Goal: Transaction & Acquisition: Purchase product/service

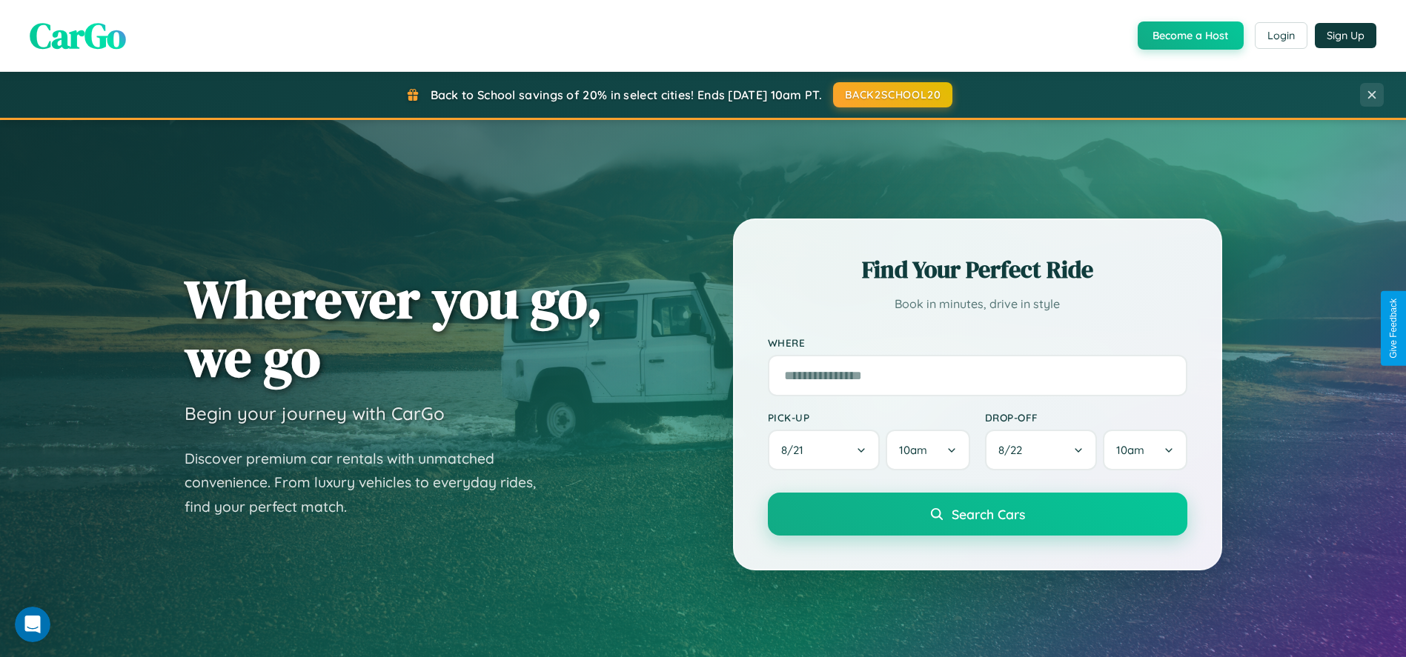
scroll to position [47, 0]
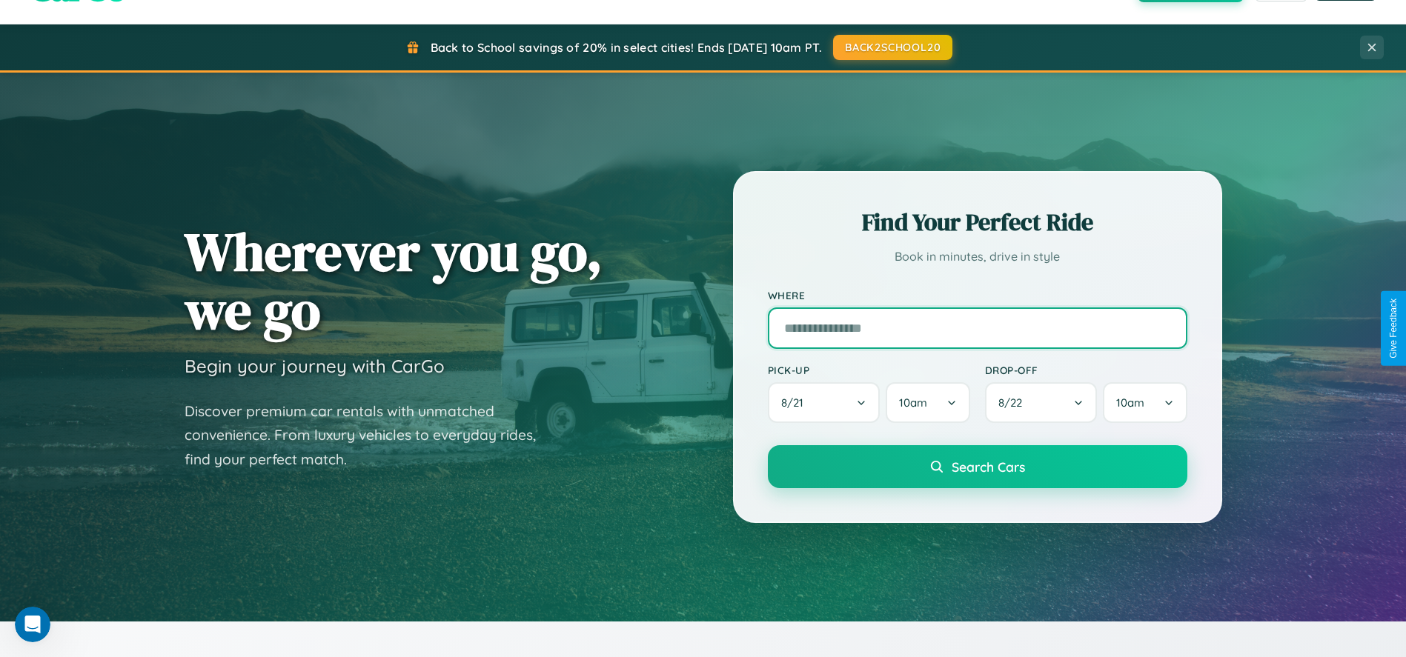
click at [977, 328] on input "text" at bounding box center [977, 329] width 419 height 42
type input "**********"
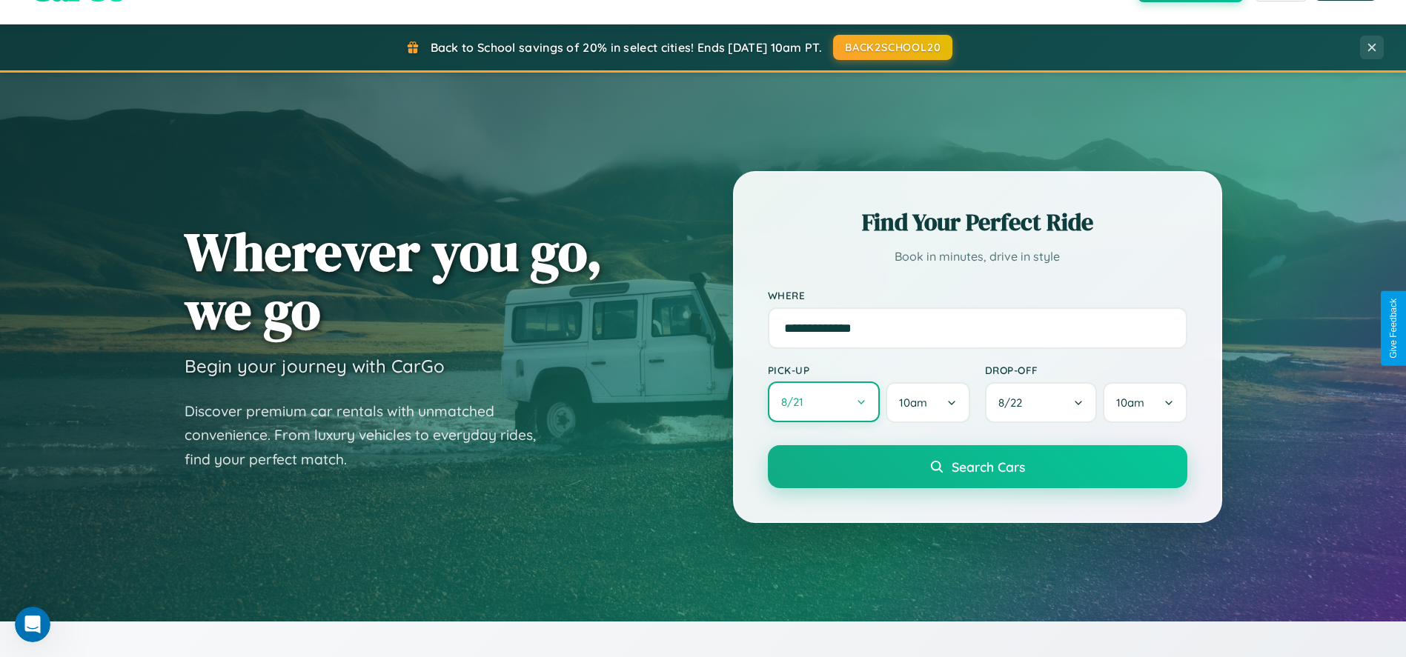
click at [823, 403] on button "8 / 21" at bounding box center [824, 402] width 113 height 41
select select "*"
select select "****"
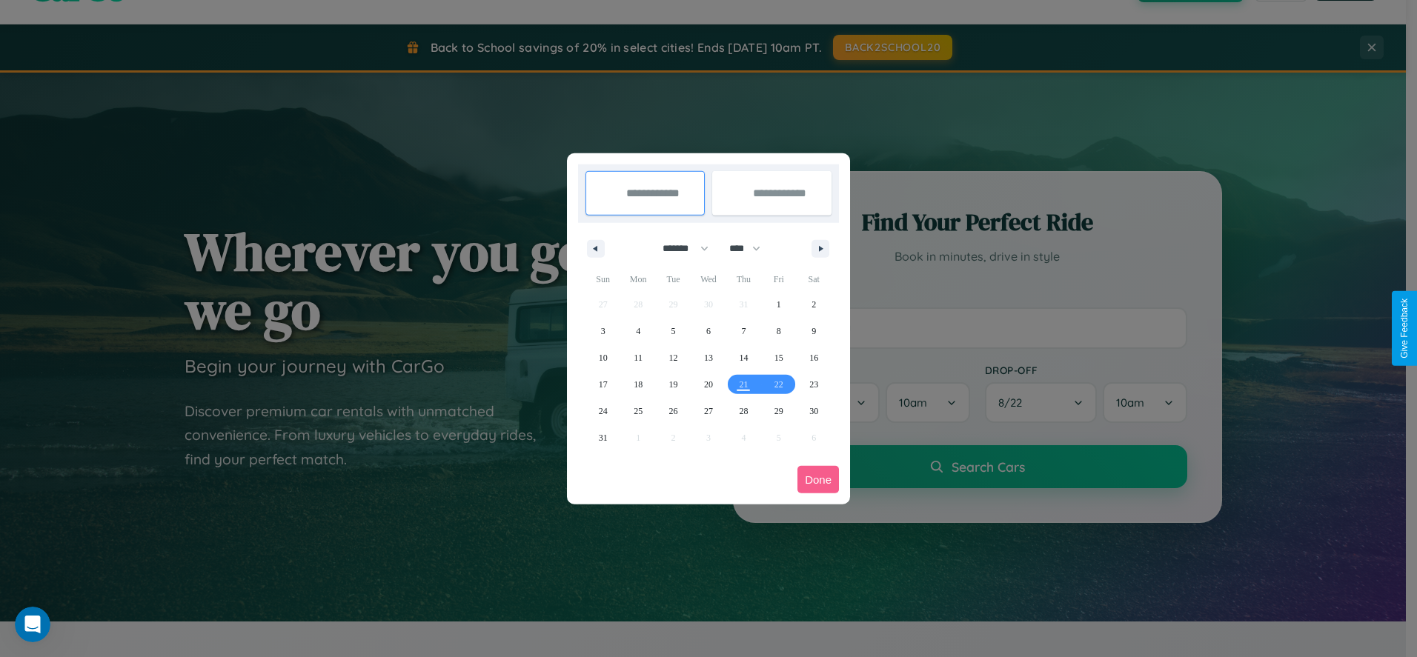
click at [679, 248] on select "******* ******** ***** ***** *** **** **** ****** ********* ******* ******** **…" at bounding box center [682, 248] width 63 height 24
select select "*"
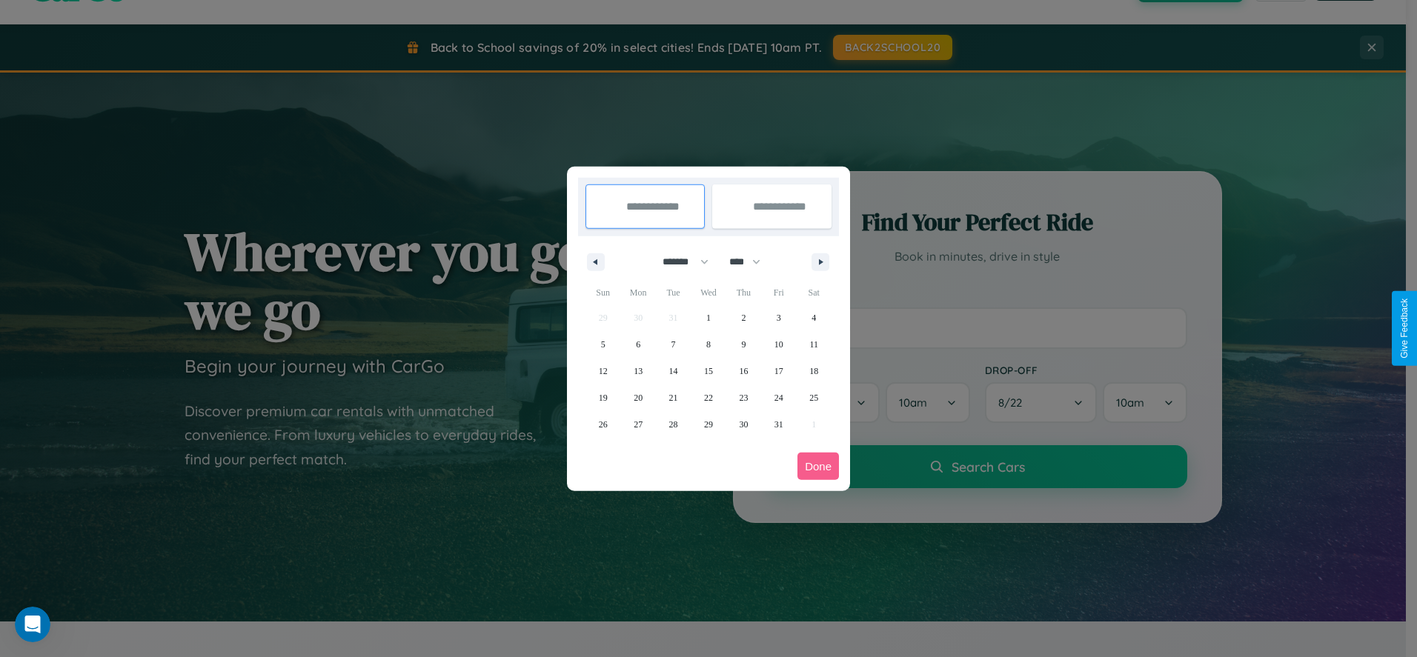
drag, startPoint x: 752, startPoint y: 262, endPoint x: 709, endPoint y: 297, distance: 55.8
click at [752, 262] on select "**** **** **** **** **** **** **** **** **** **** **** **** **** **** **** ****…" at bounding box center [744, 262] width 44 height 24
select select "****"
click at [708, 344] on span "7" at bounding box center [708, 344] width 4 height 27
type input "**********"
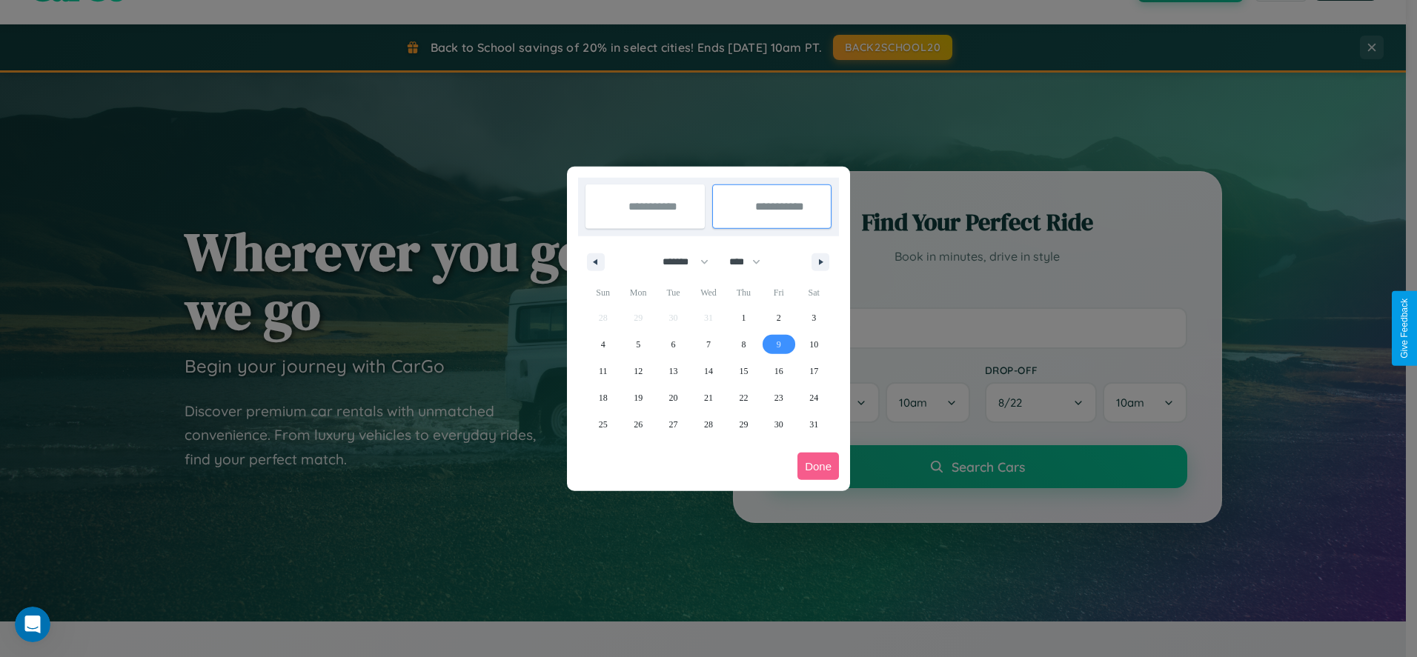
click at [778, 344] on span "9" at bounding box center [779, 344] width 4 height 27
type input "**********"
click at [818, 466] on button "Done" at bounding box center [818, 466] width 42 height 27
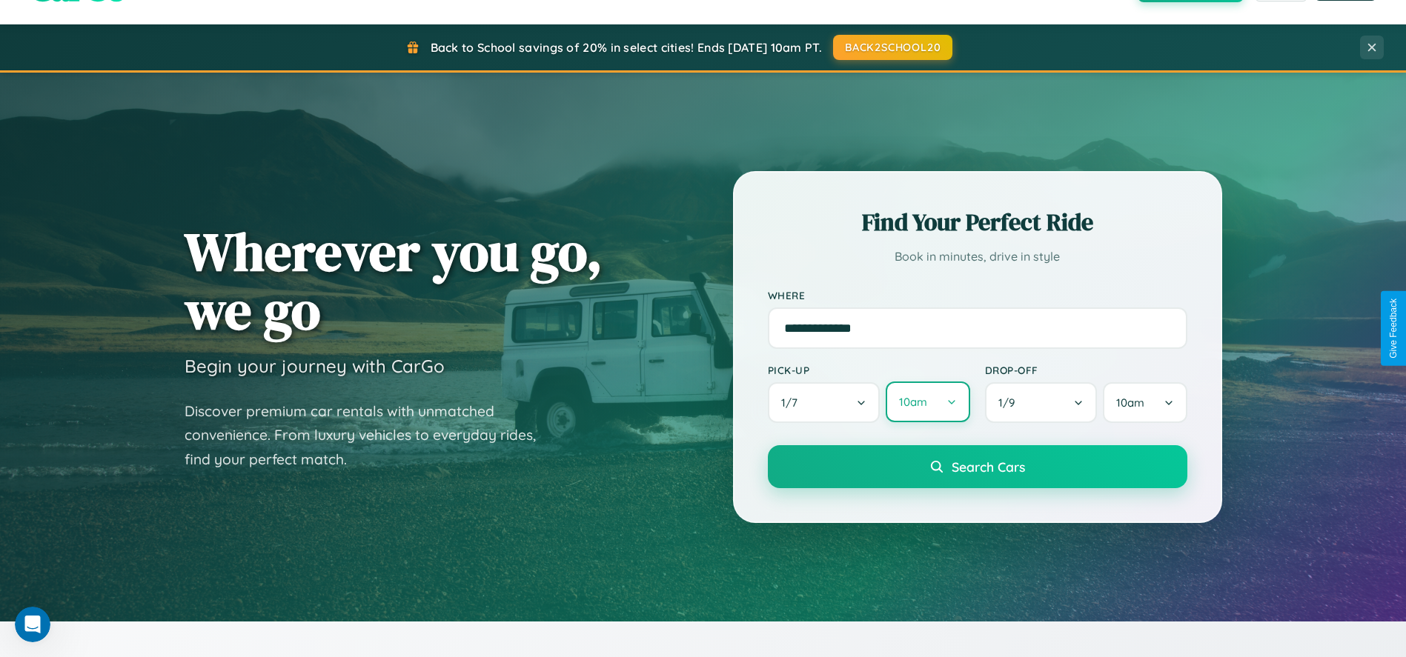
click at [927, 403] on button "10am" at bounding box center [928, 402] width 84 height 41
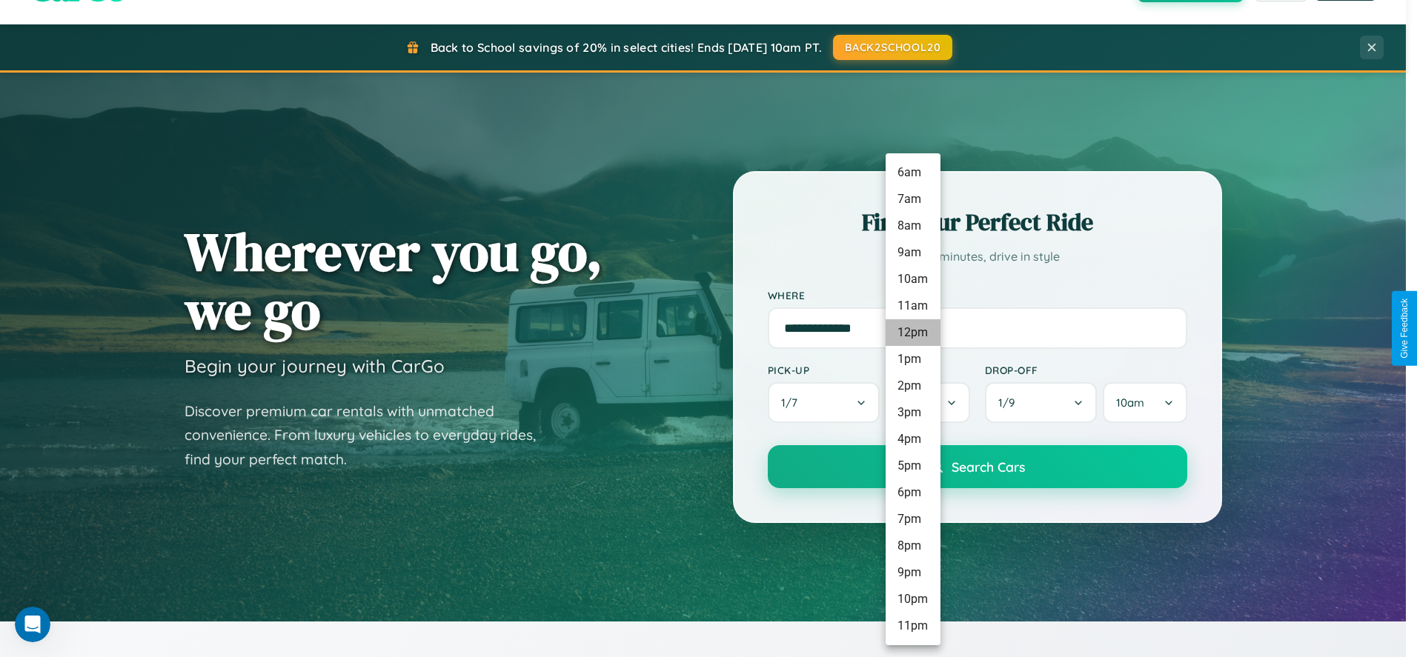
click at [912, 333] on li "12pm" at bounding box center [913, 332] width 55 height 27
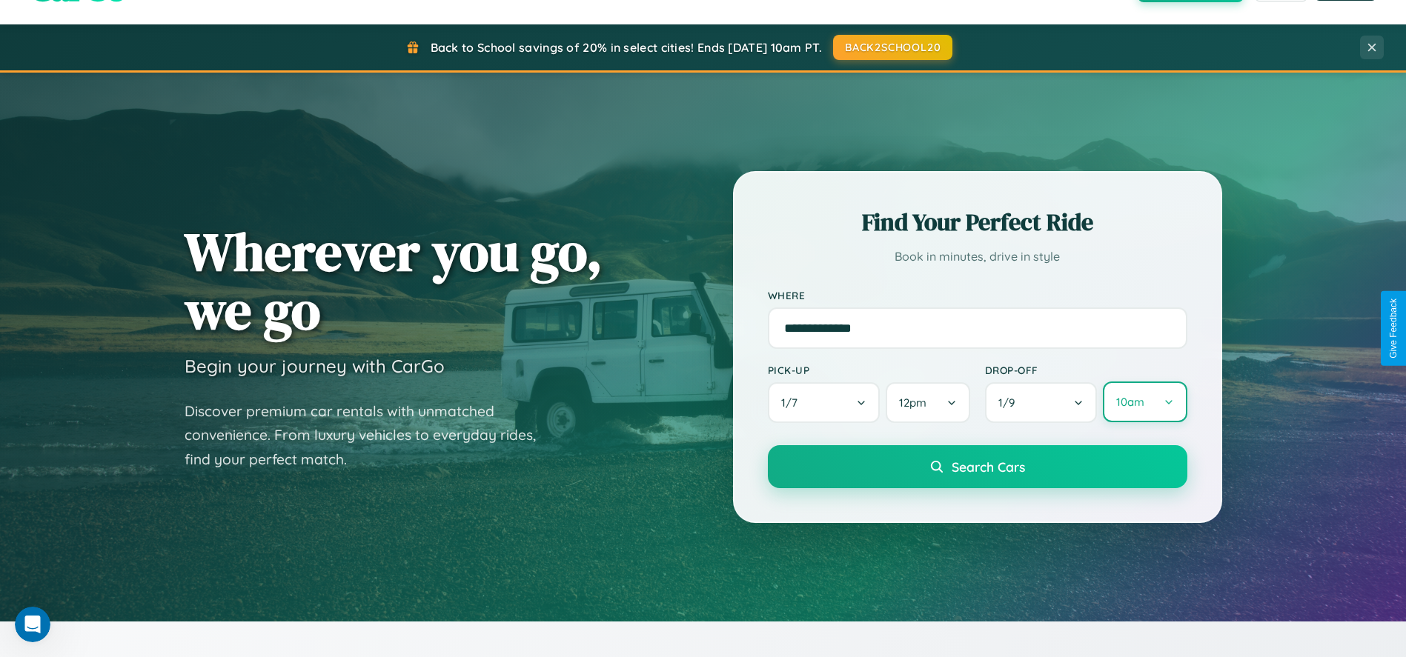
click at [1144, 403] on button "10am" at bounding box center [1145, 402] width 84 height 41
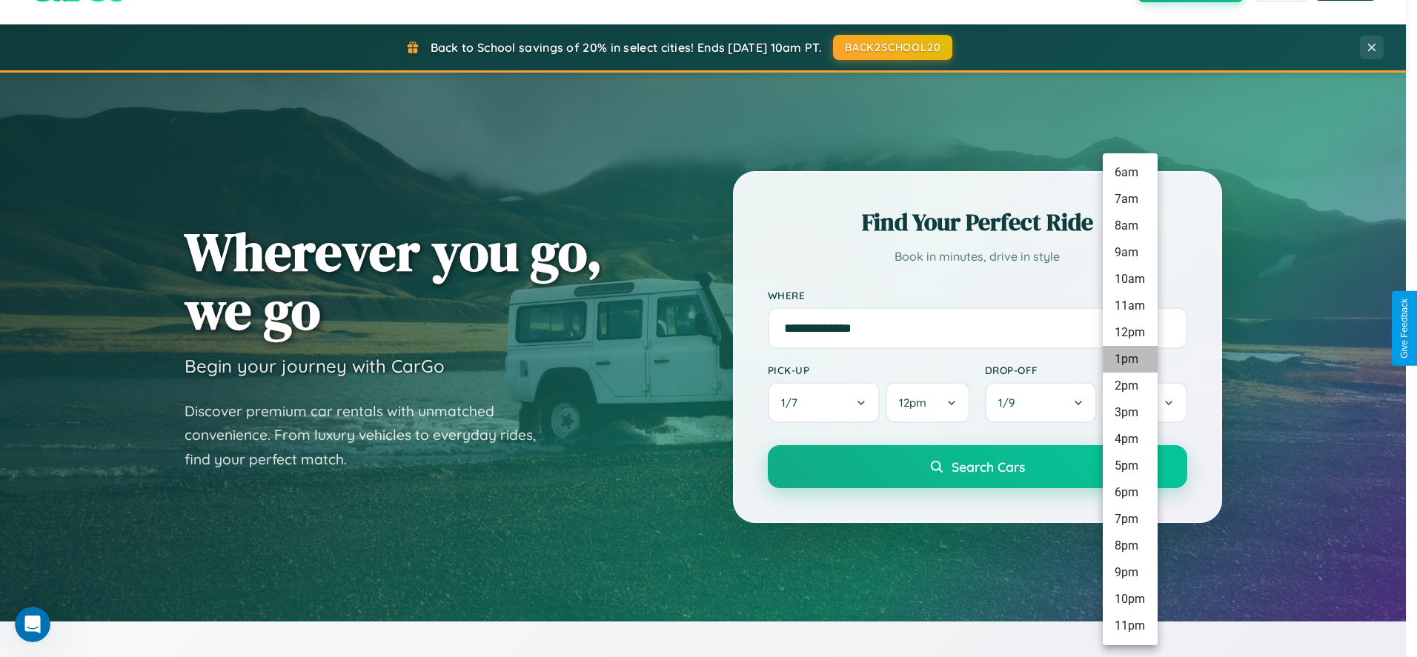
click at [1130, 359] on li "1pm" at bounding box center [1130, 359] width 55 height 27
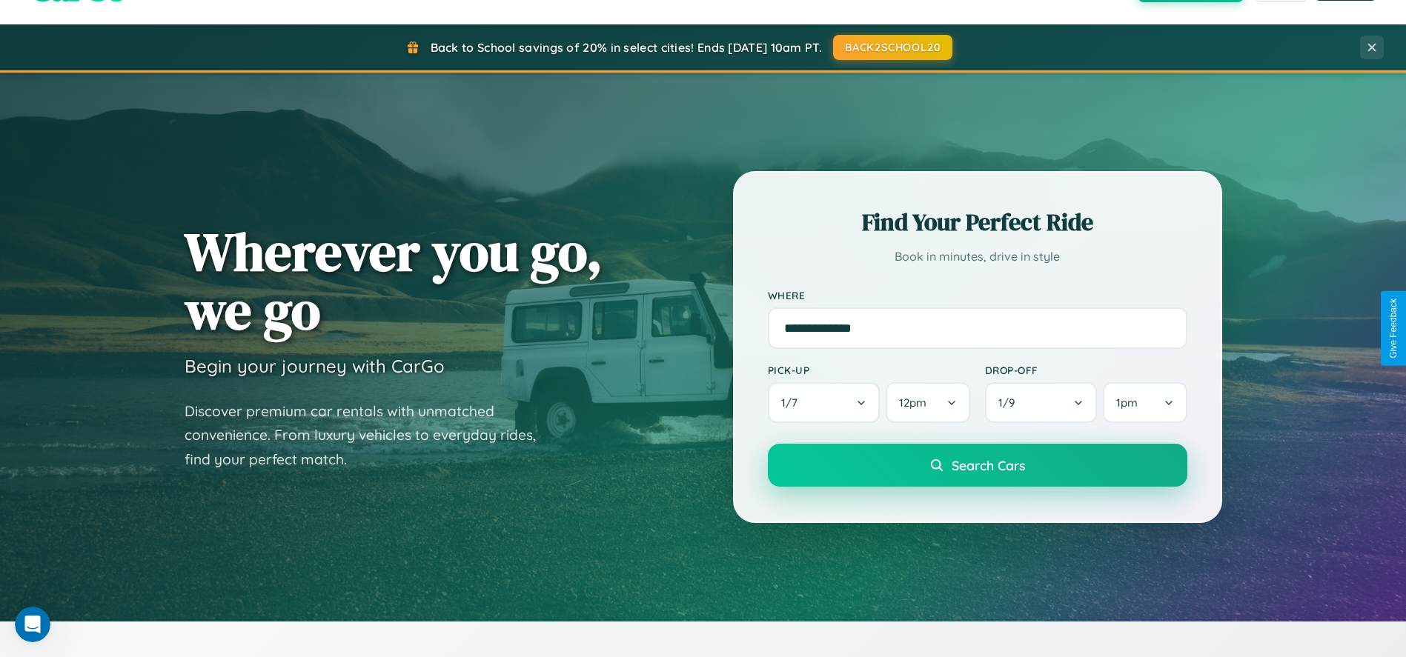
click at [977, 467] on span "Search Cars" at bounding box center [988, 465] width 73 height 16
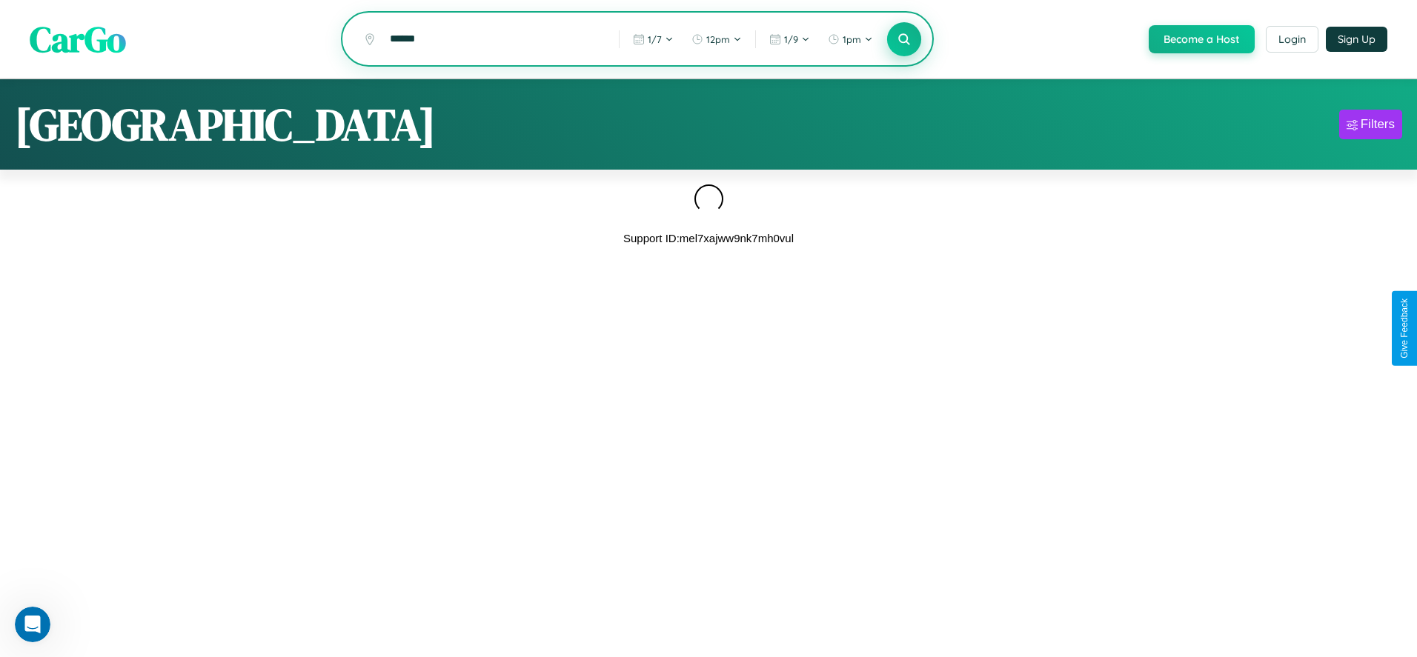
click at [903, 40] on icon at bounding box center [904, 39] width 14 height 14
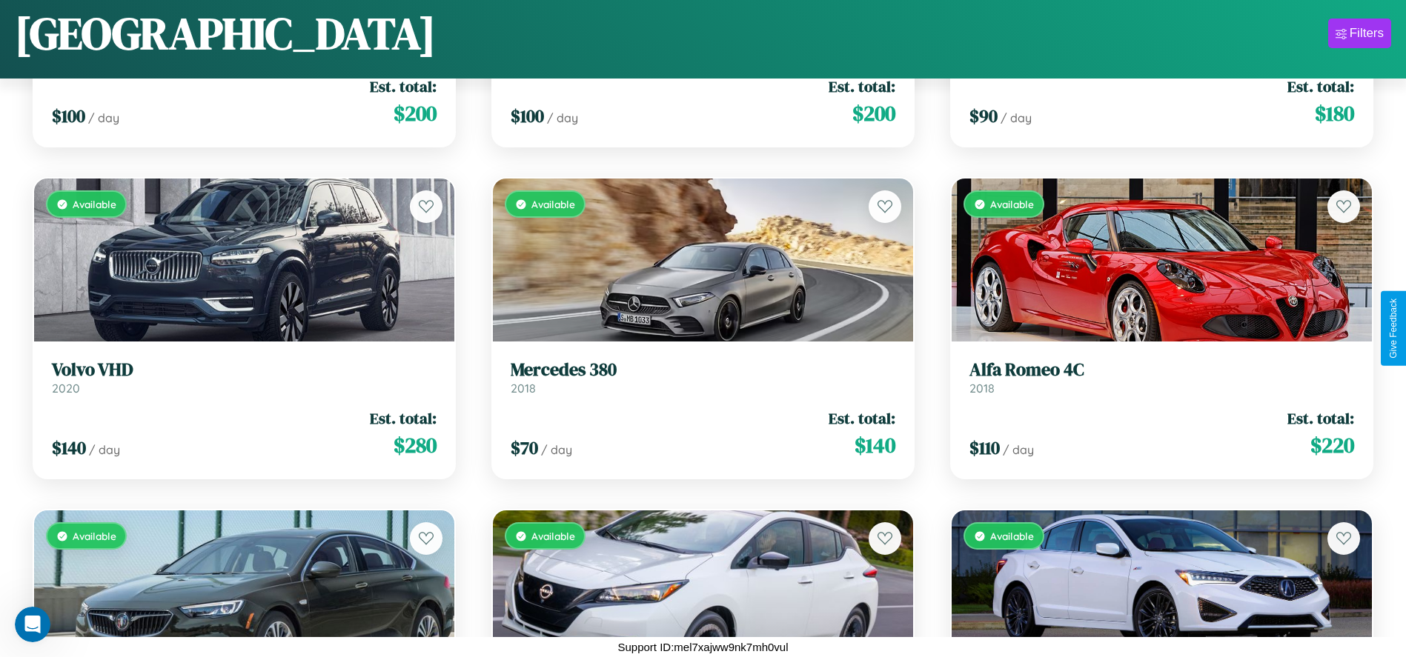
scroll to position [8516, 0]
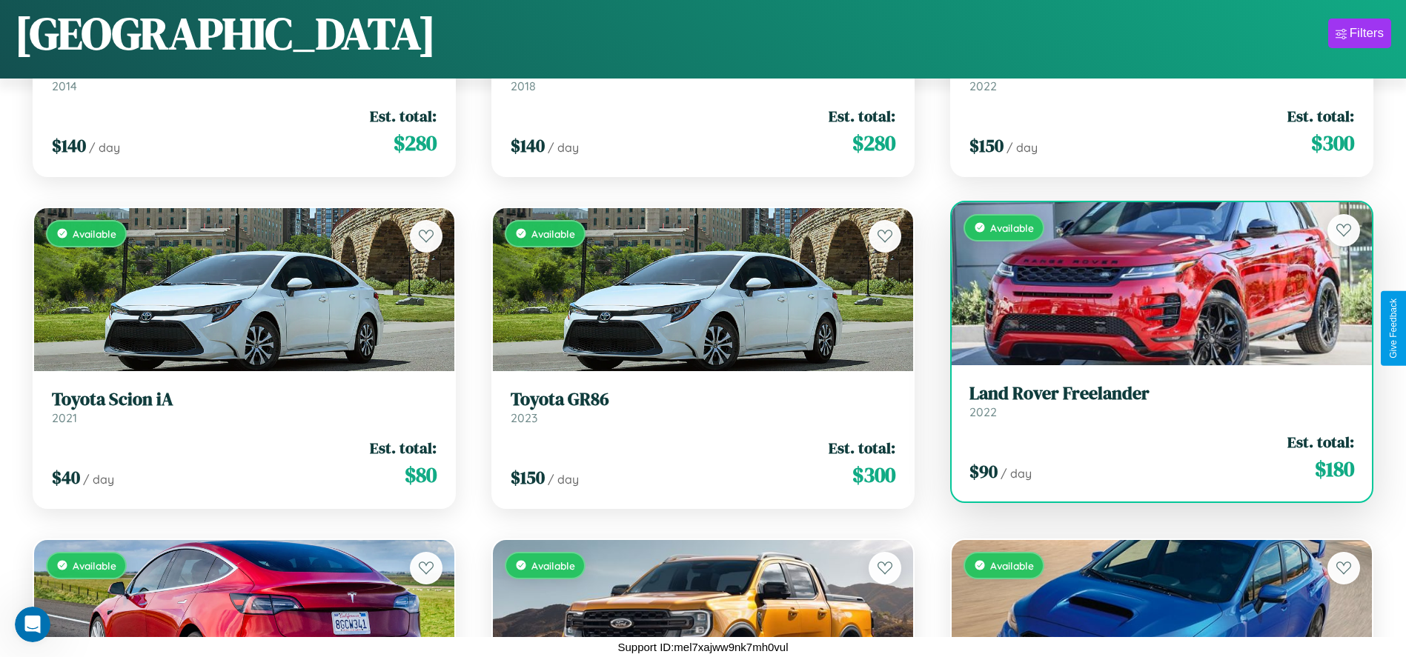
click at [1153, 407] on link "Land Rover Freelander 2022" at bounding box center [1161, 401] width 385 height 36
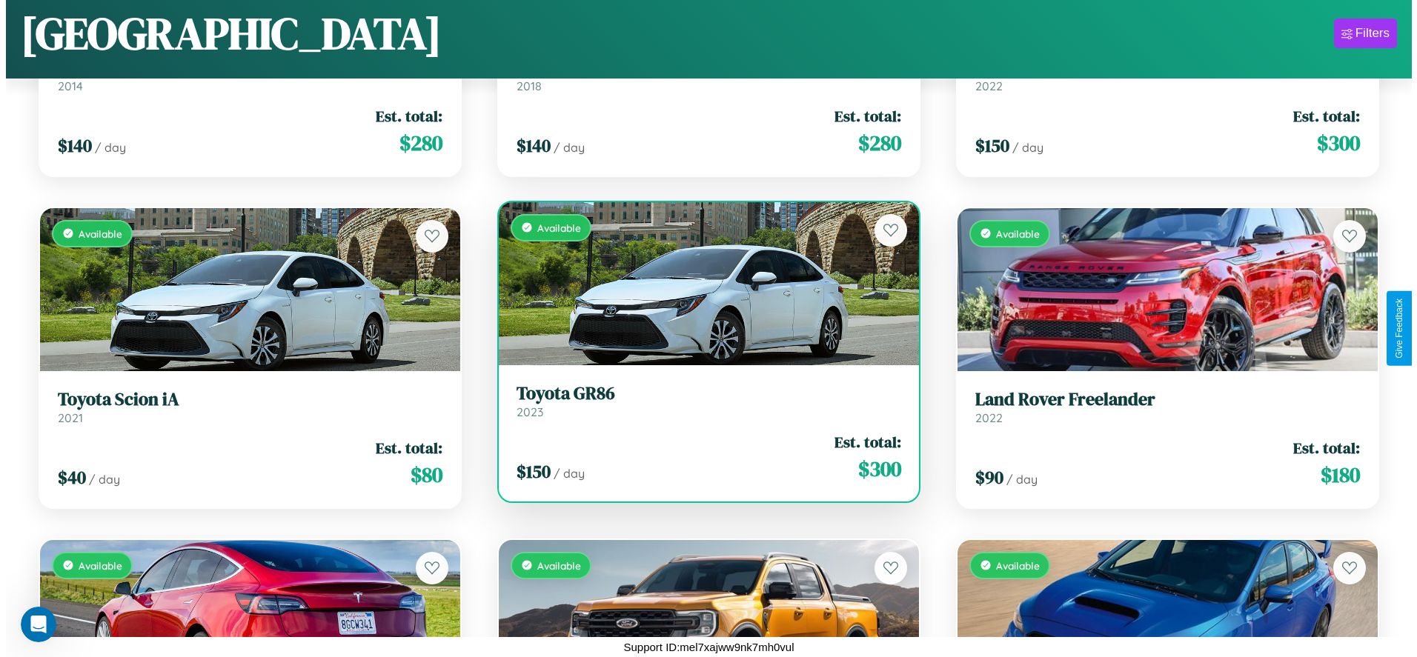
scroll to position [0, 0]
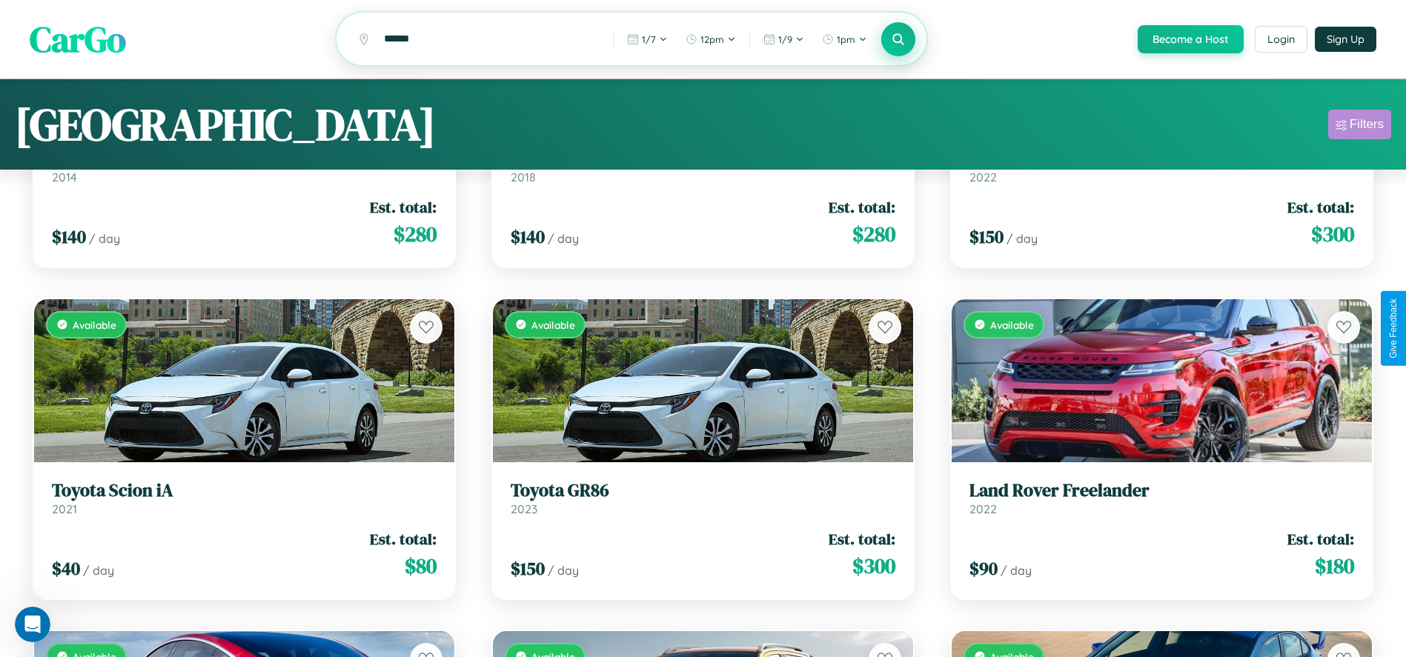
click at [1359, 127] on div "Filters" at bounding box center [1367, 124] width 34 height 15
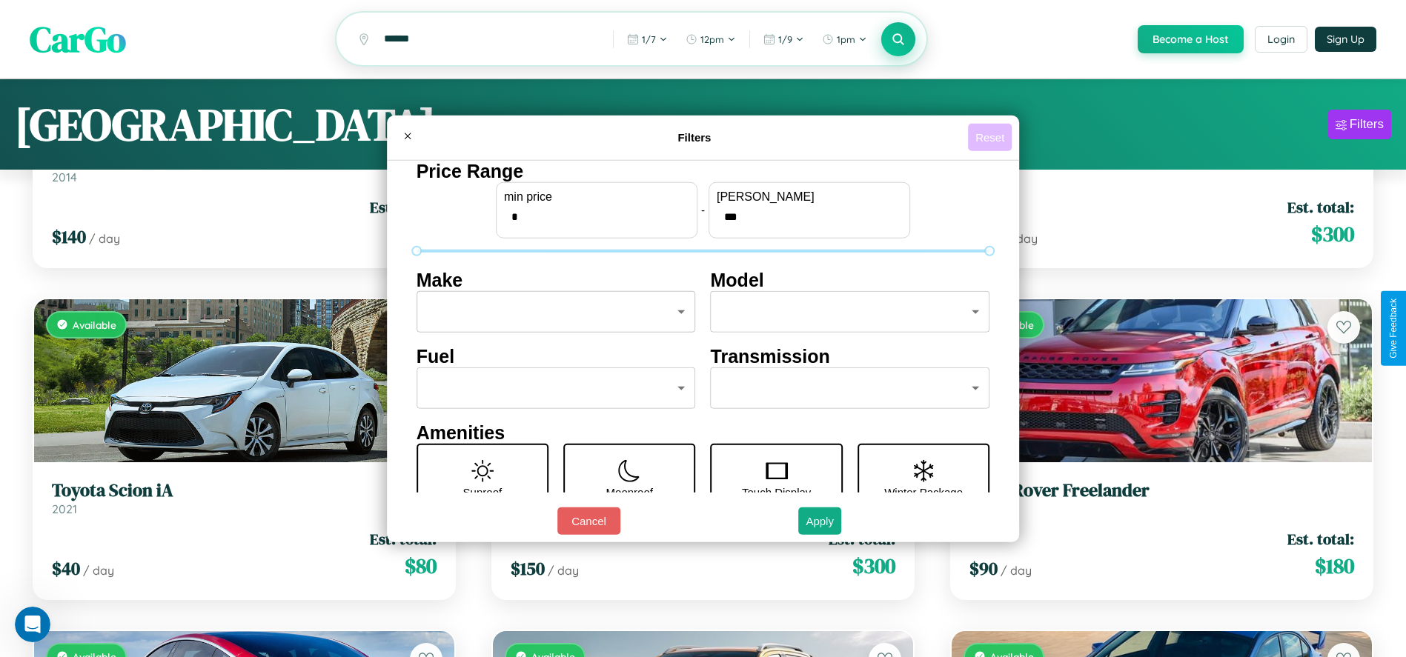
click at [992, 137] on button "Reset" at bounding box center [990, 137] width 44 height 27
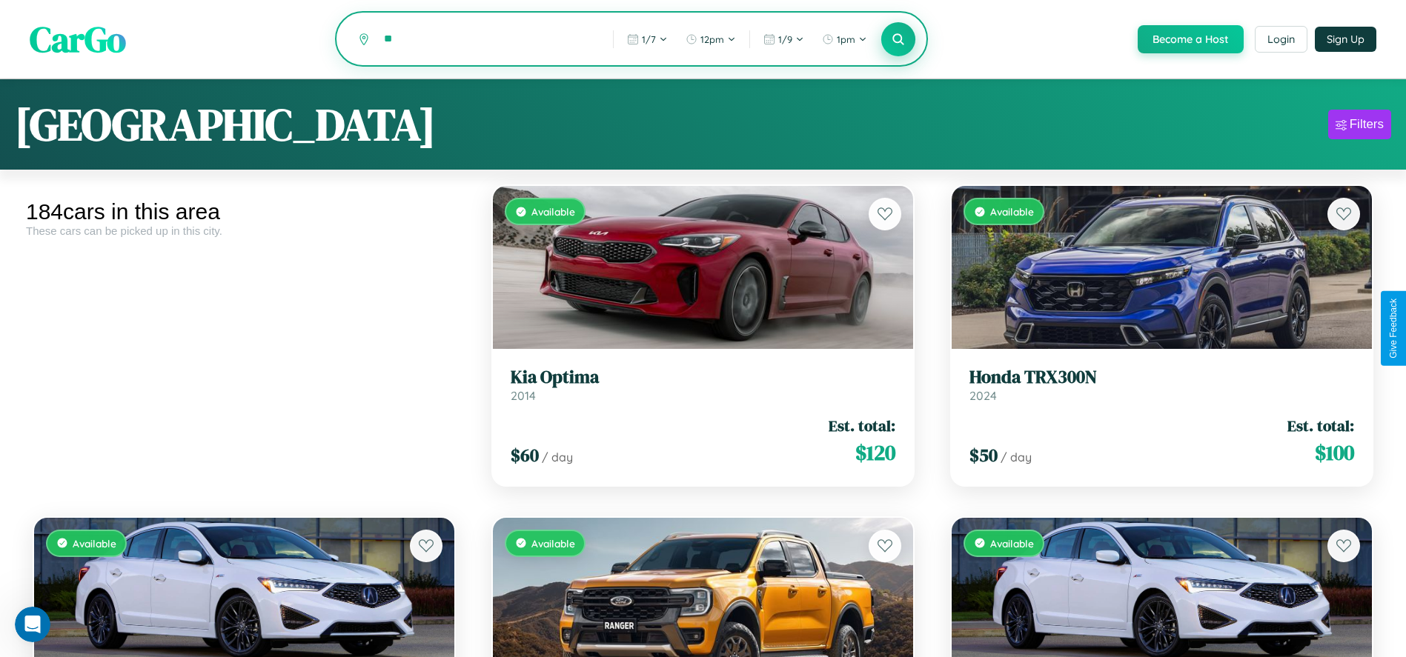
type input "*"
type input "**********"
click at [898, 40] on icon at bounding box center [899, 39] width 14 height 14
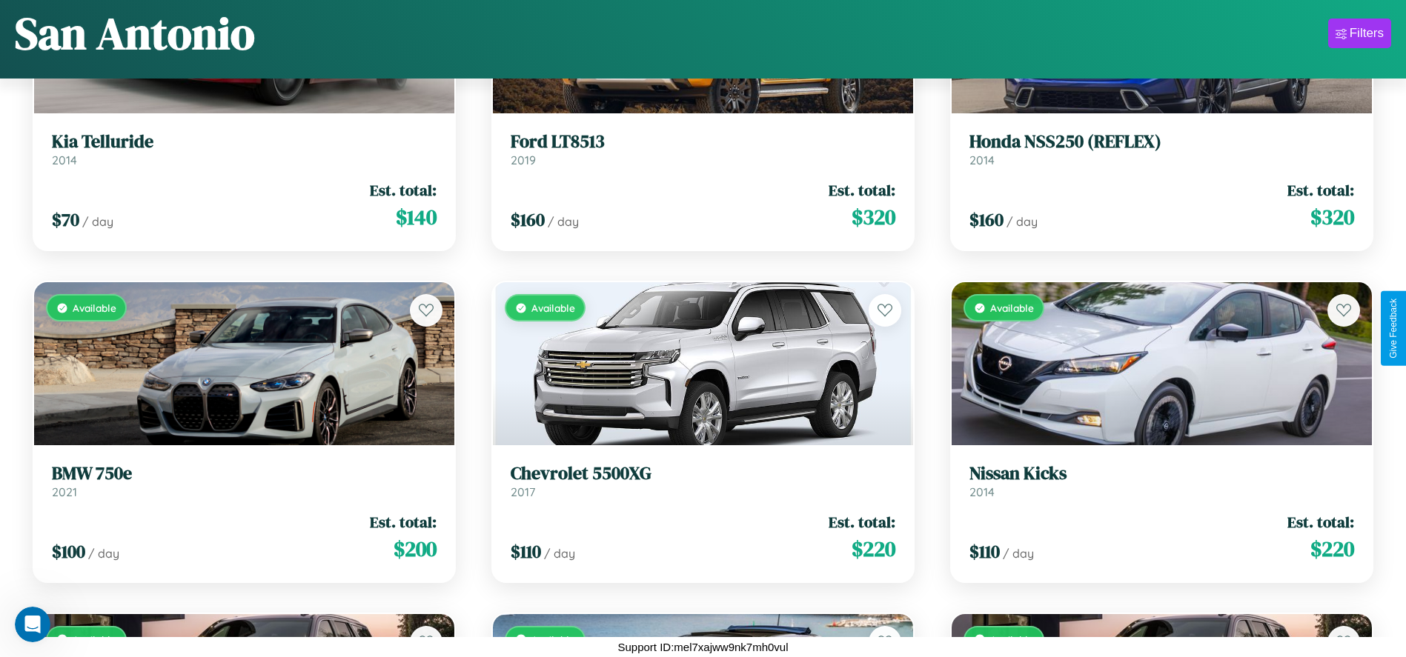
scroll to position [9843, 0]
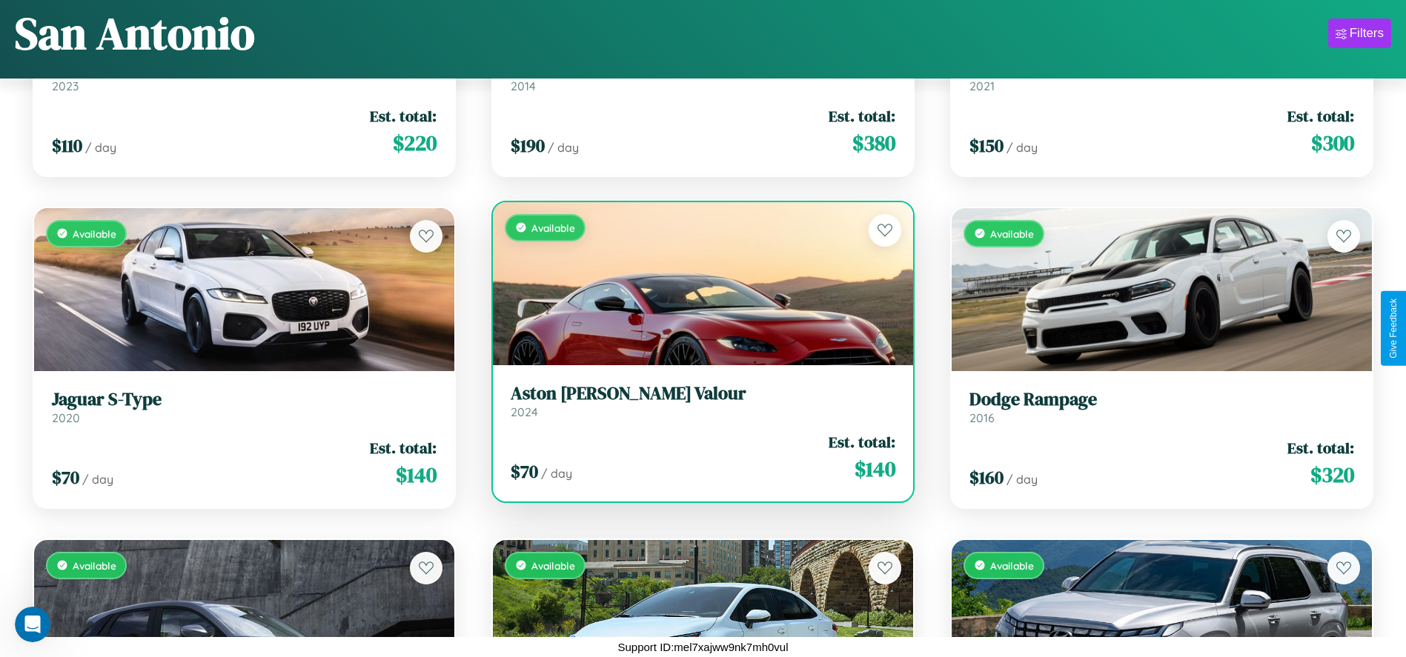
click at [697, 407] on link "Aston Martin Valour 2024" at bounding box center [703, 401] width 385 height 36
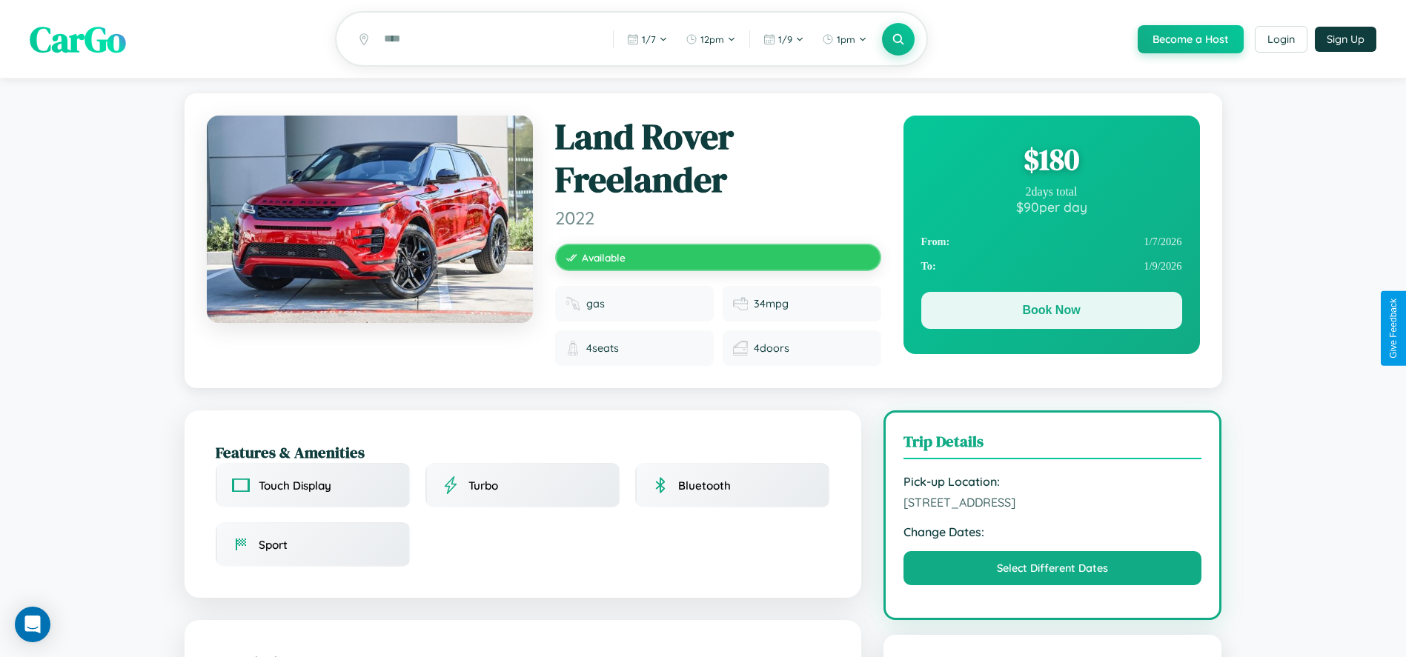
click at [1051, 314] on button "Book Now" at bounding box center [1051, 310] width 261 height 37
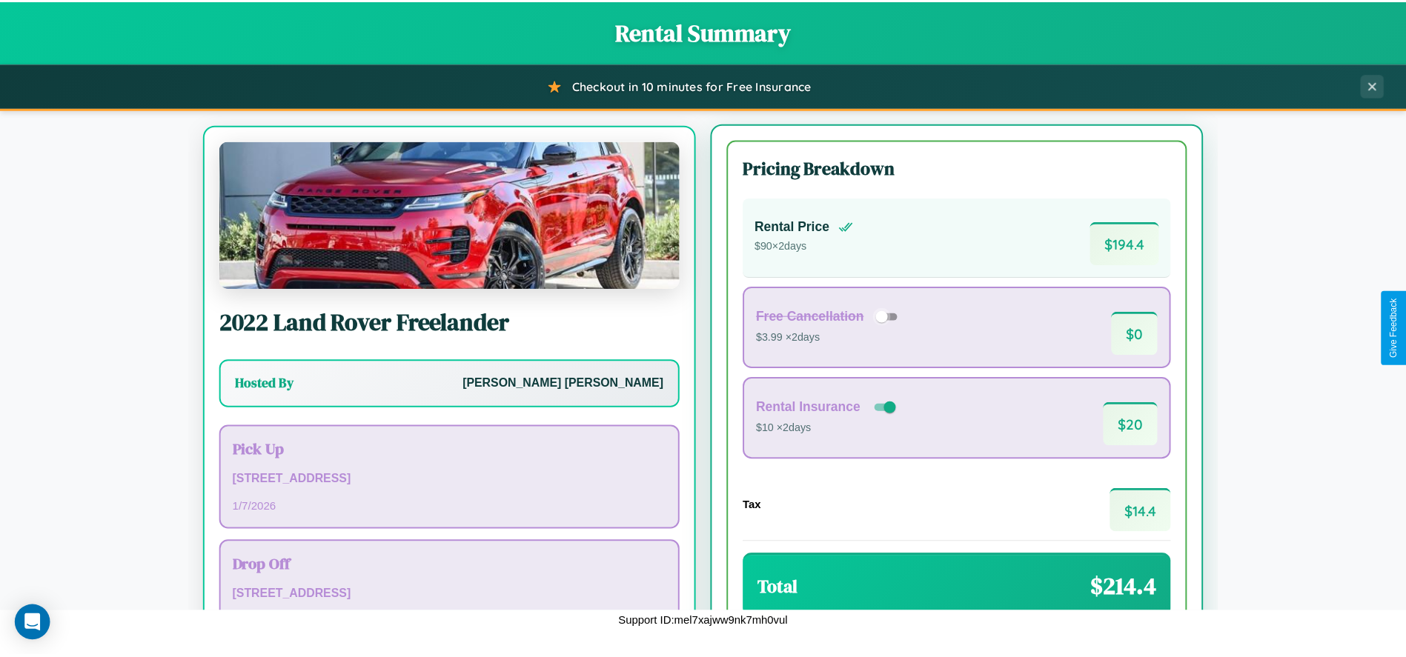
scroll to position [93, 0]
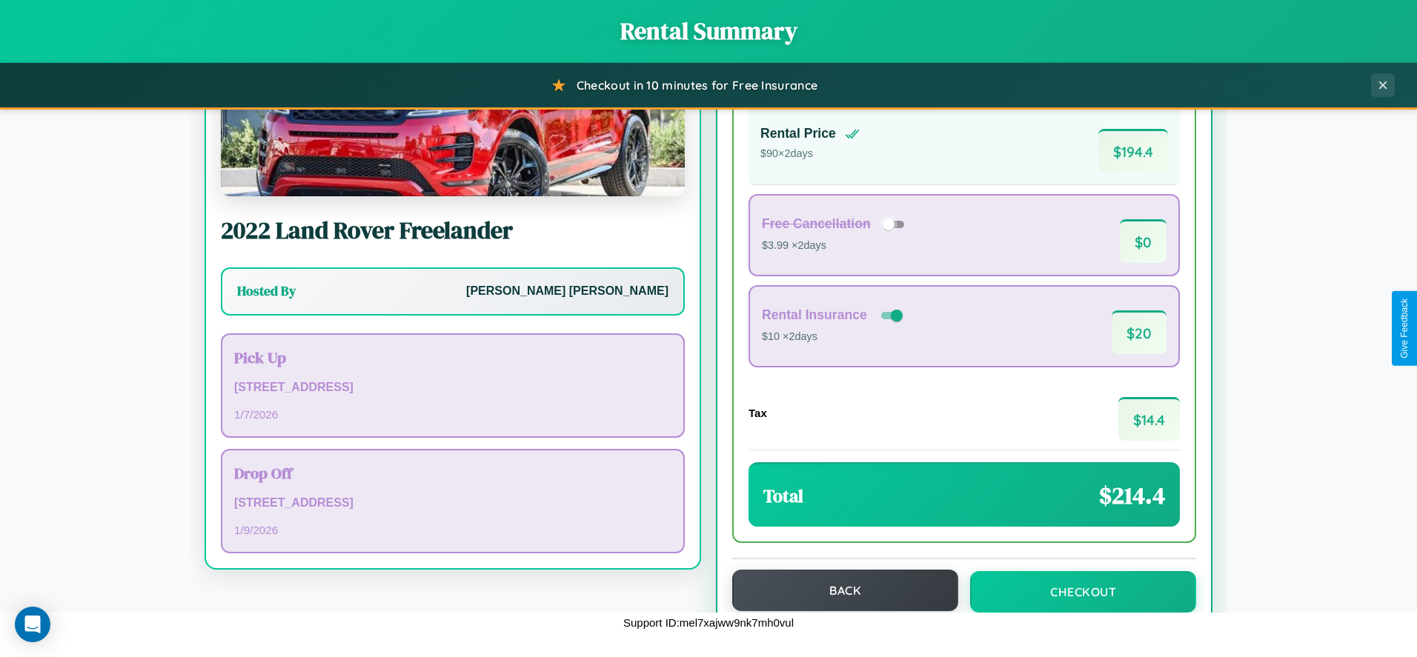
click at [838, 591] on button "Back" at bounding box center [845, 591] width 226 height 42
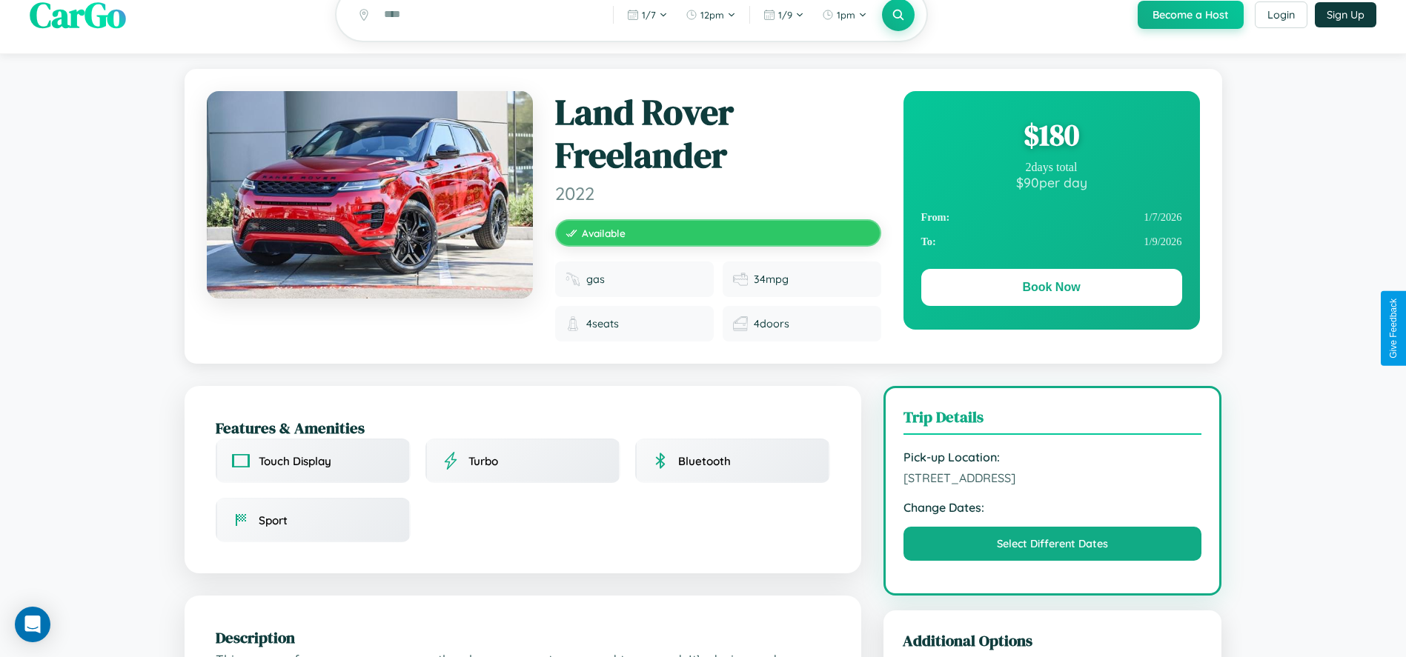
scroll to position [176, 0]
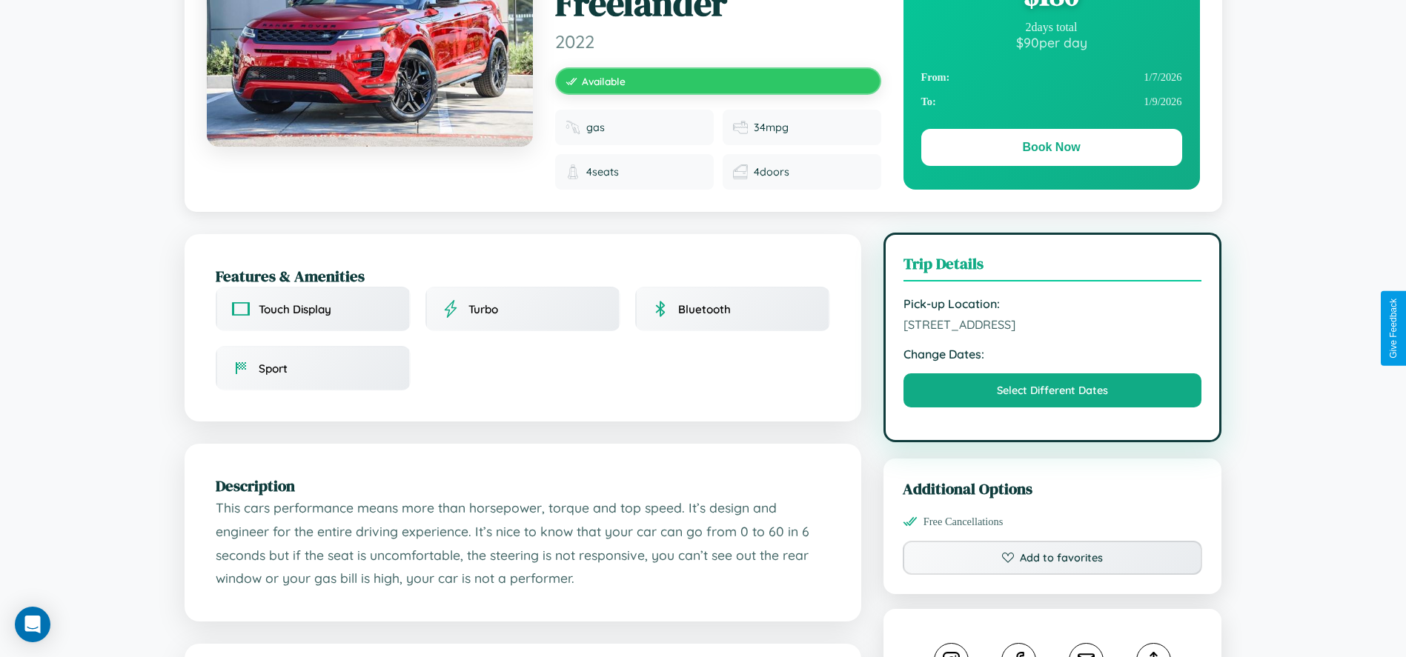
click at [1052, 327] on span "[STREET_ADDRESS]" at bounding box center [1052, 324] width 299 height 15
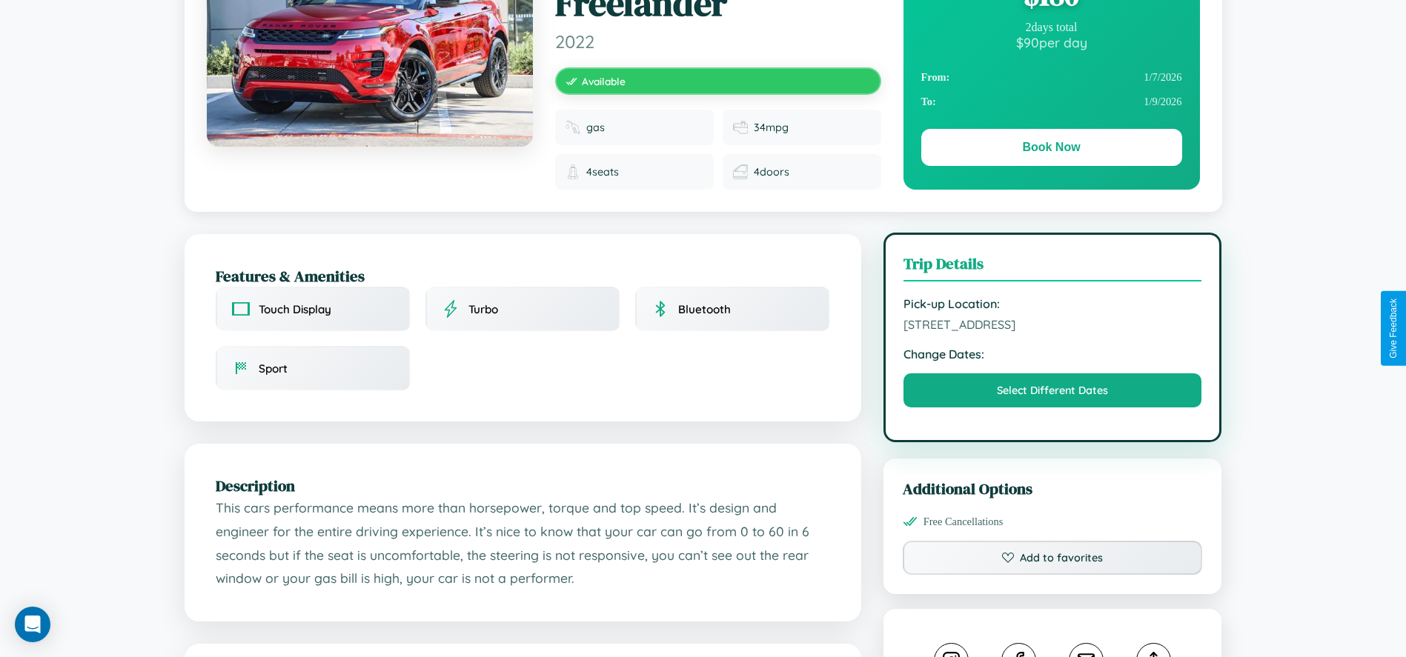
click at [1052, 327] on span "[STREET_ADDRESS]" at bounding box center [1052, 324] width 299 height 15
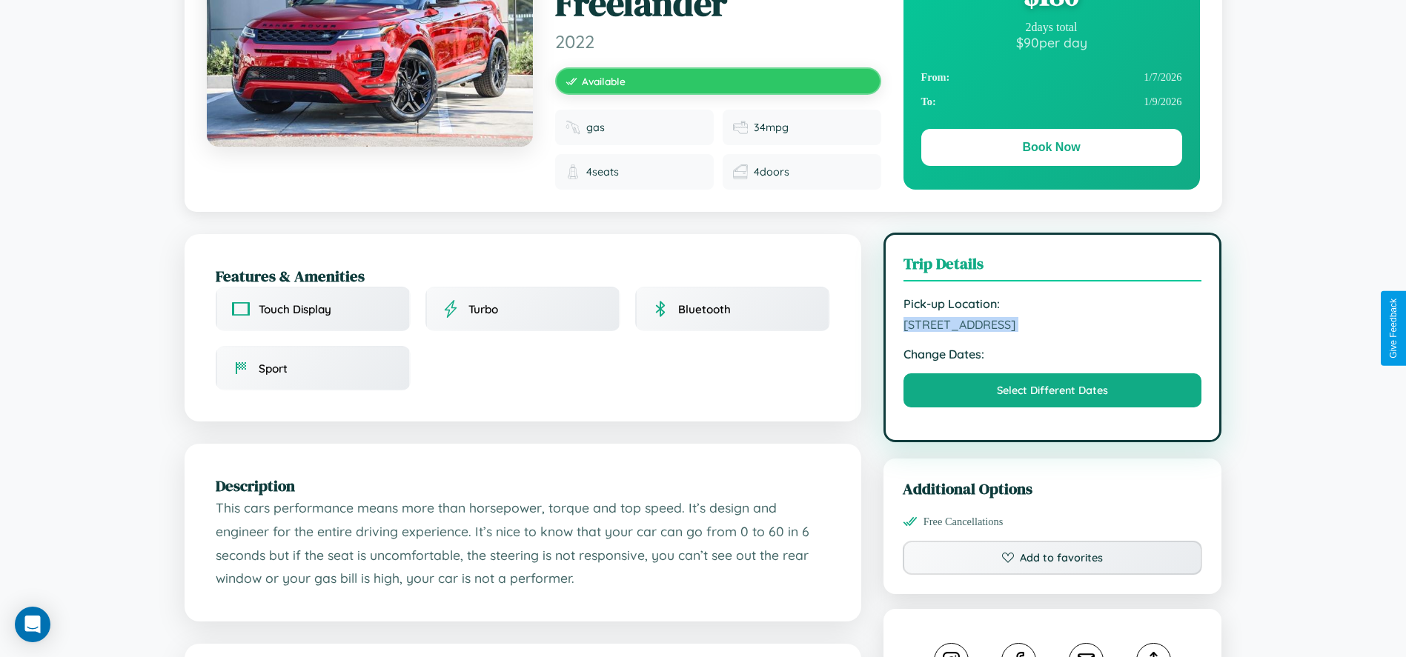
click at [1052, 327] on span "[STREET_ADDRESS]" at bounding box center [1052, 324] width 299 height 15
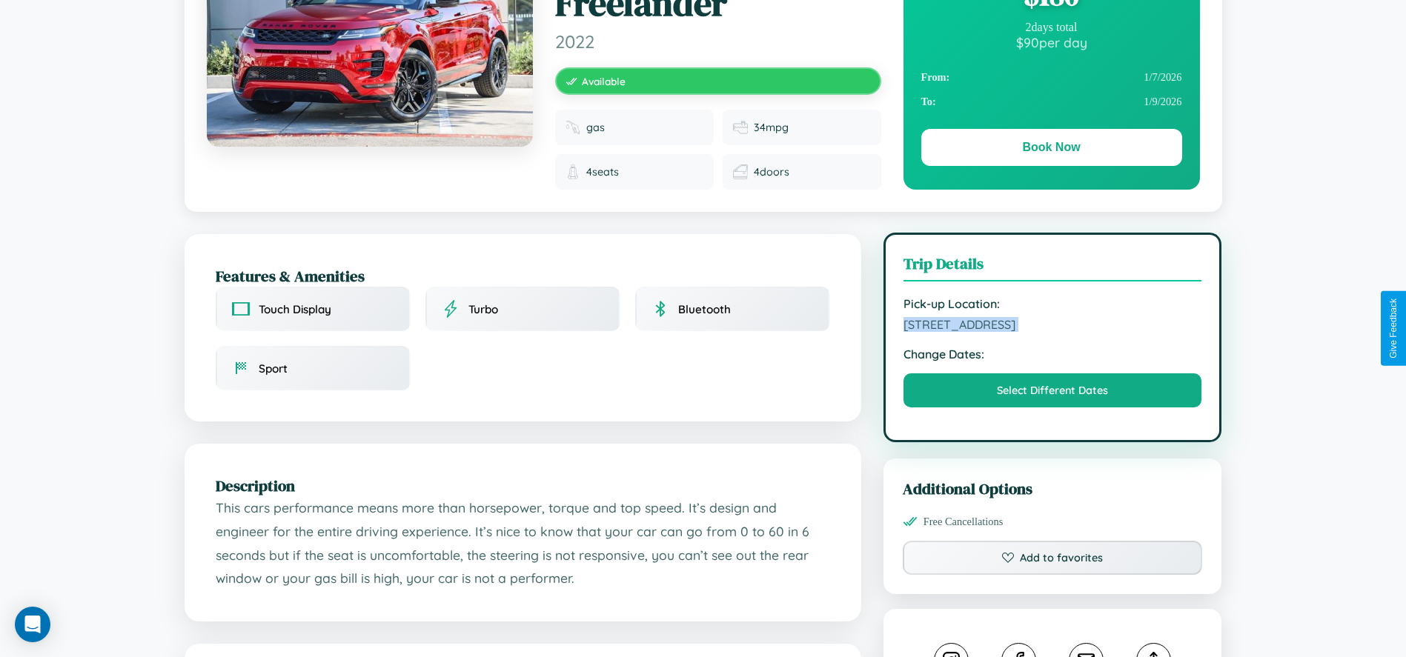
click at [1052, 327] on span "[STREET_ADDRESS]" at bounding box center [1052, 324] width 299 height 15
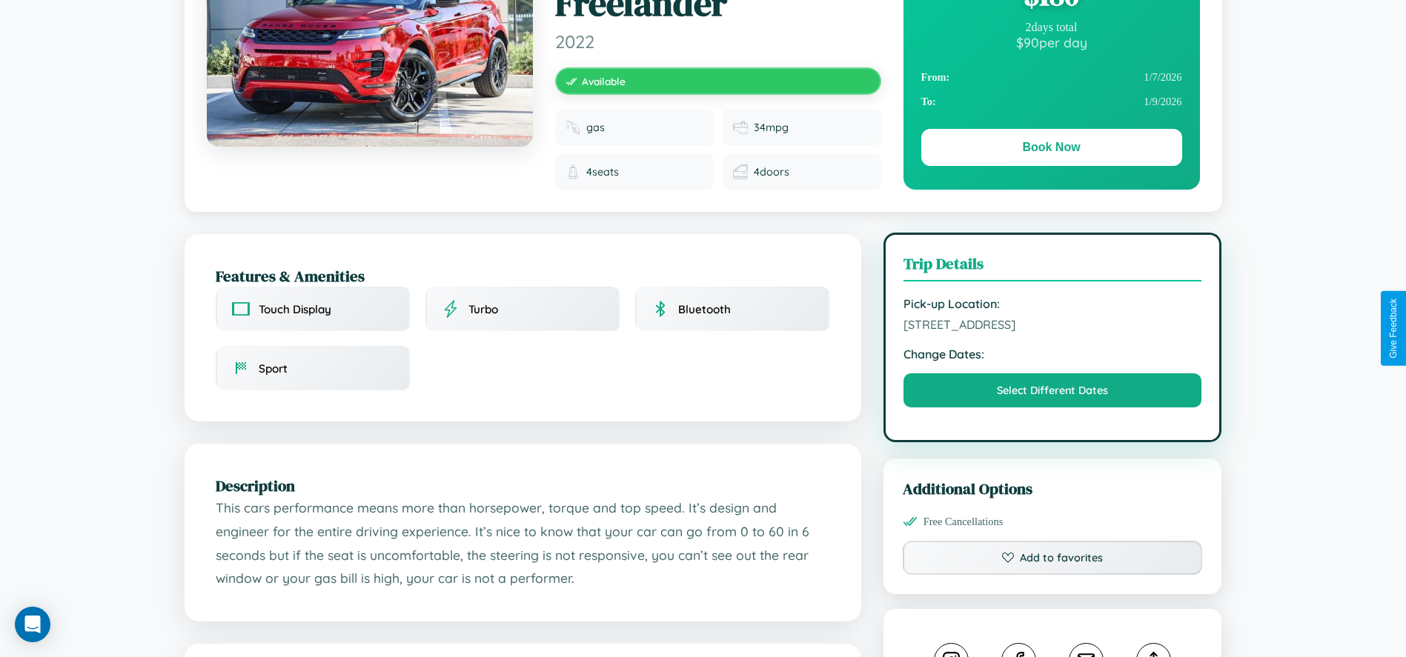
click at [1052, 327] on span "[STREET_ADDRESS]" at bounding box center [1052, 324] width 299 height 15
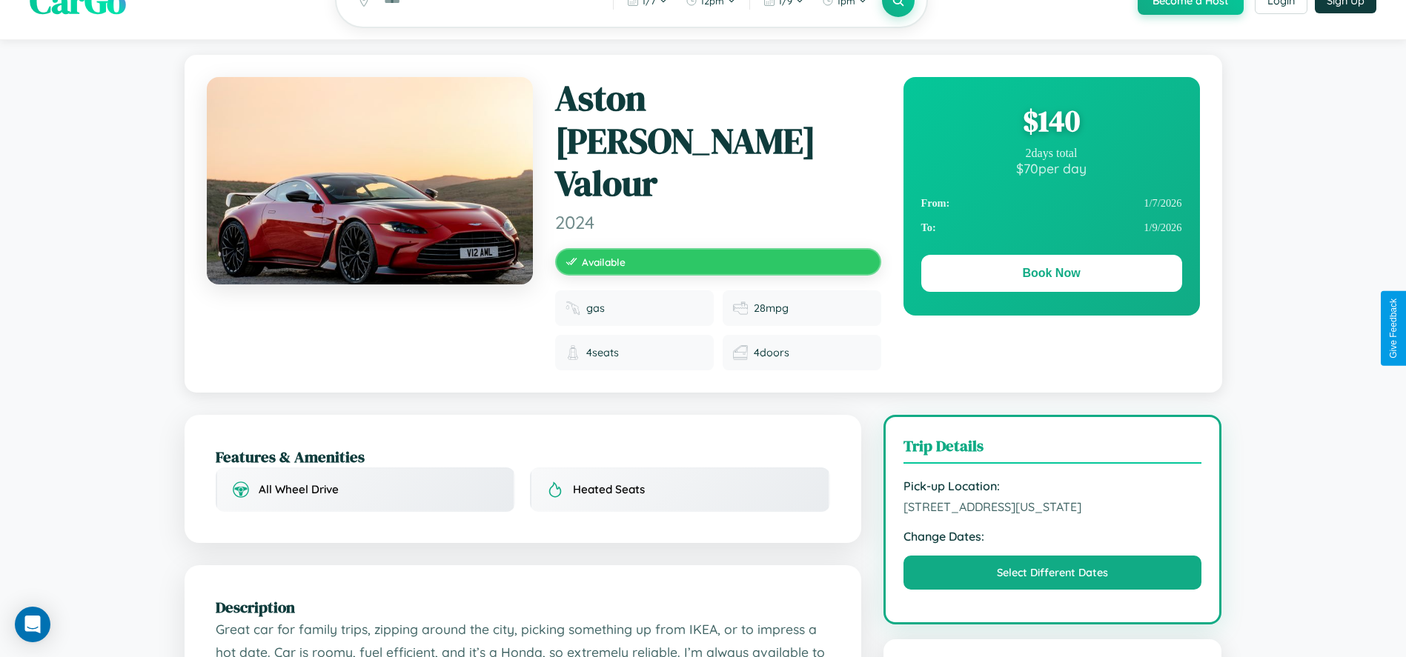
scroll to position [172, 0]
